Goal: Use online tool/utility: Utilize a website feature to perform a specific function

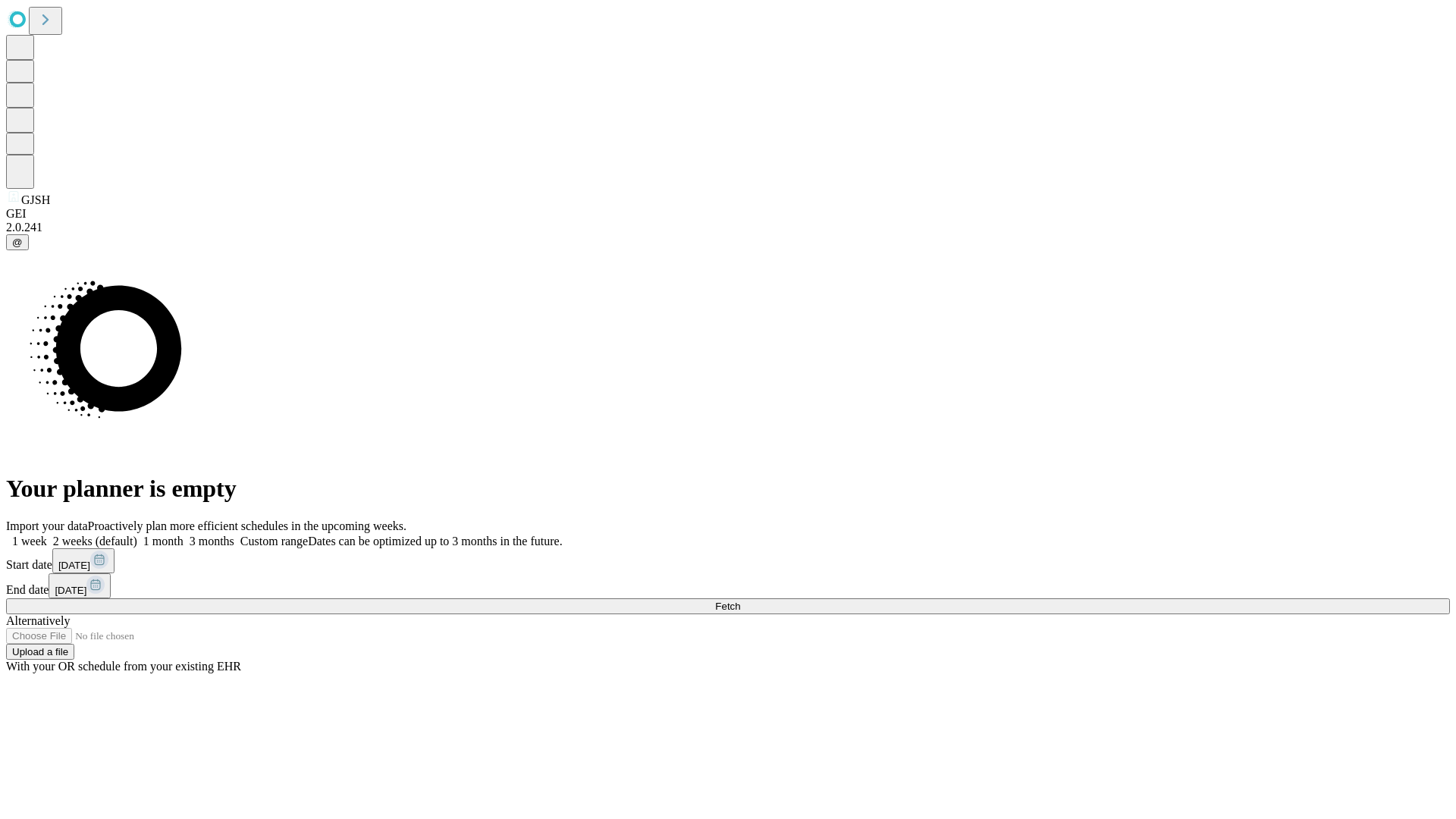
click at [740, 601] on span "Fetch" at bounding box center [728, 606] width 25 height 11
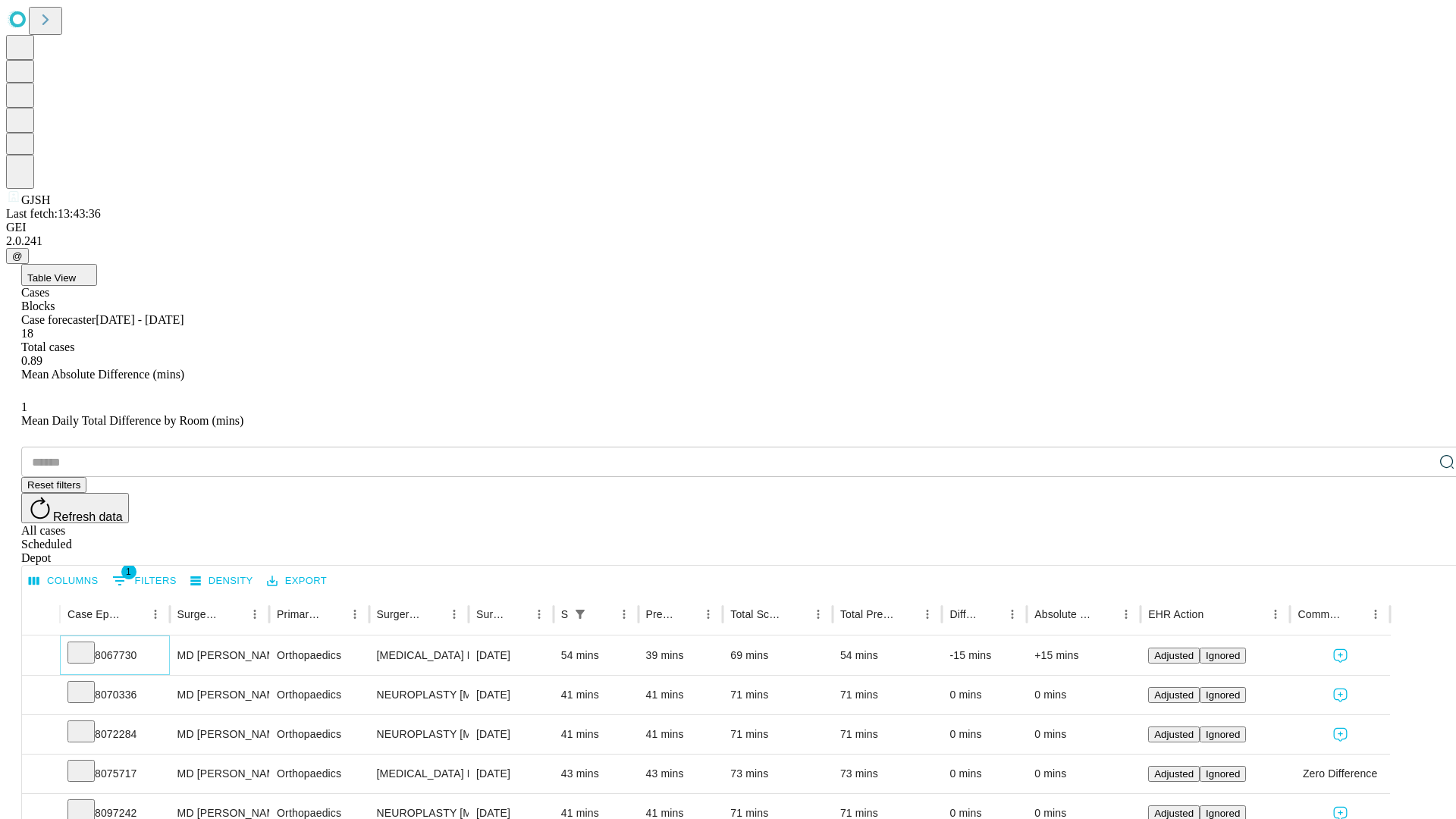
click at [89, 643] on icon at bounding box center [81, 650] width 15 height 15
